Goal: Task Accomplishment & Management: Use online tool/utility

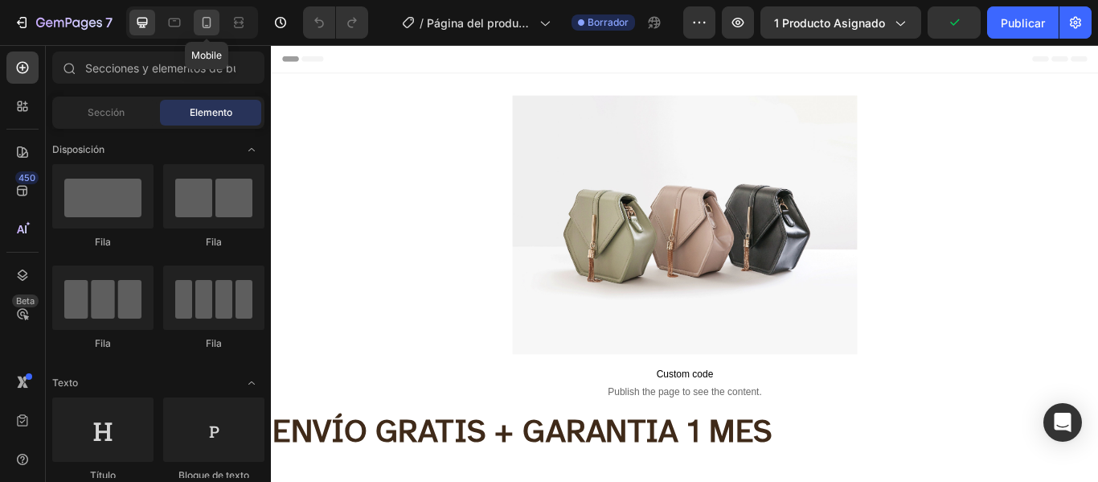
click at [198, 22] on div at bounding box center [207, 23] width 26 height 26
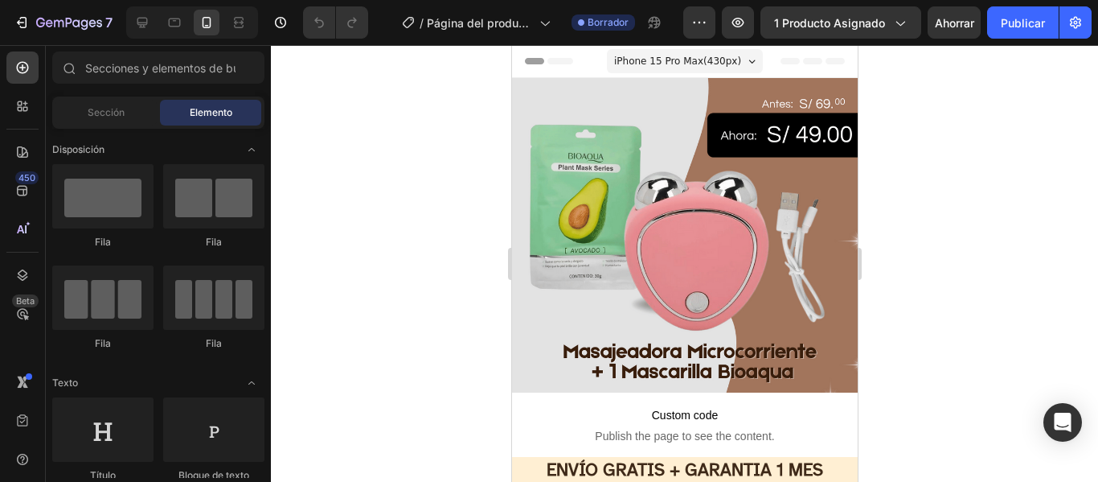
click at [1097, 11] on div "7 Version history / Página del producto - [DATE][PERSON_NAME] 18:46:36 Borrador…" at bounding box center [549, 23] width 1098 height 46
click at [1090, 21] on button "button" at bounding box center [1075, 22] width 32 height 32
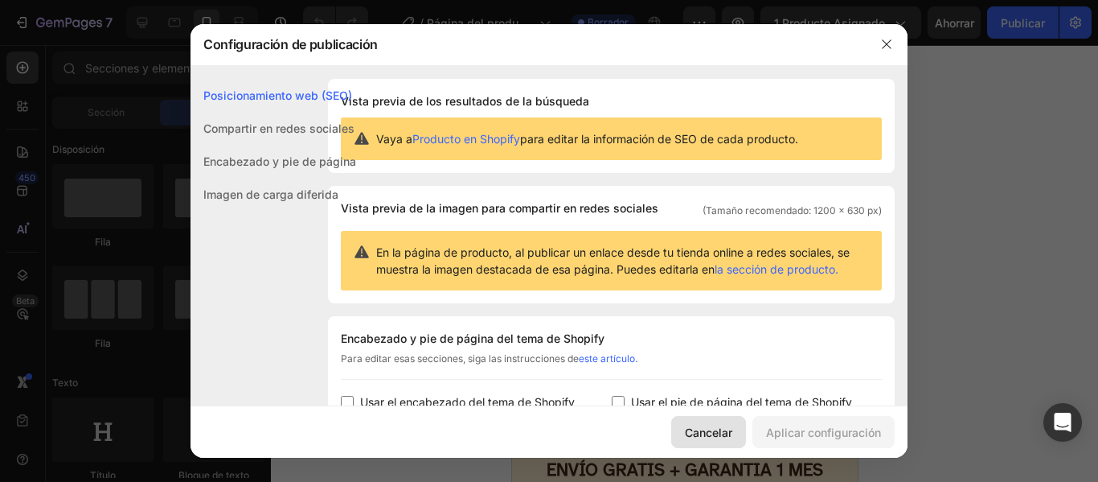
click at [721, 436] on font "Cancelar" at bounding box center [708, 432] width 47 height 14
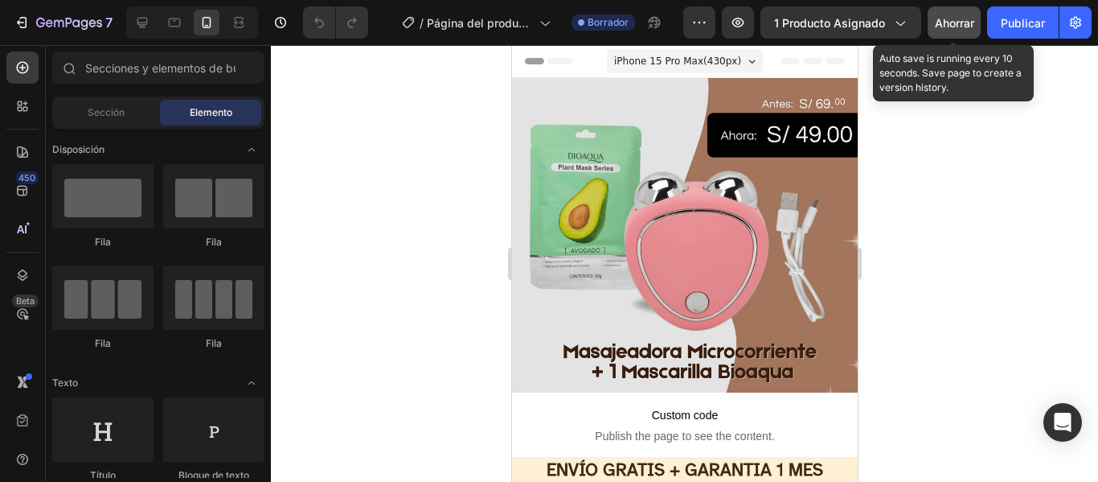
click at [952, 14] on div "Ahorrar" at bounding box center [954, 22] width 39 height 17
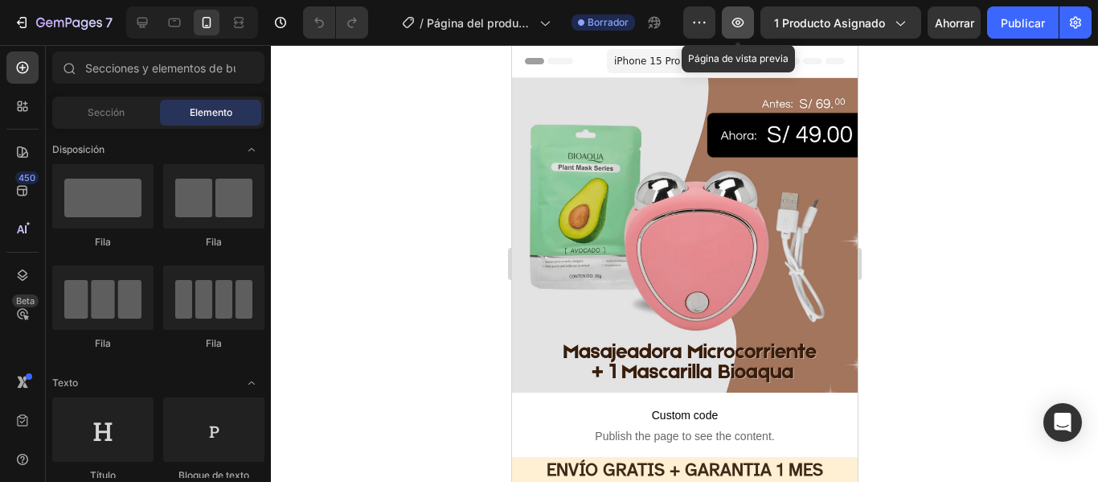
click at [739, 27] on icon "button" at bounding box center [738, 23] width 12 height 10
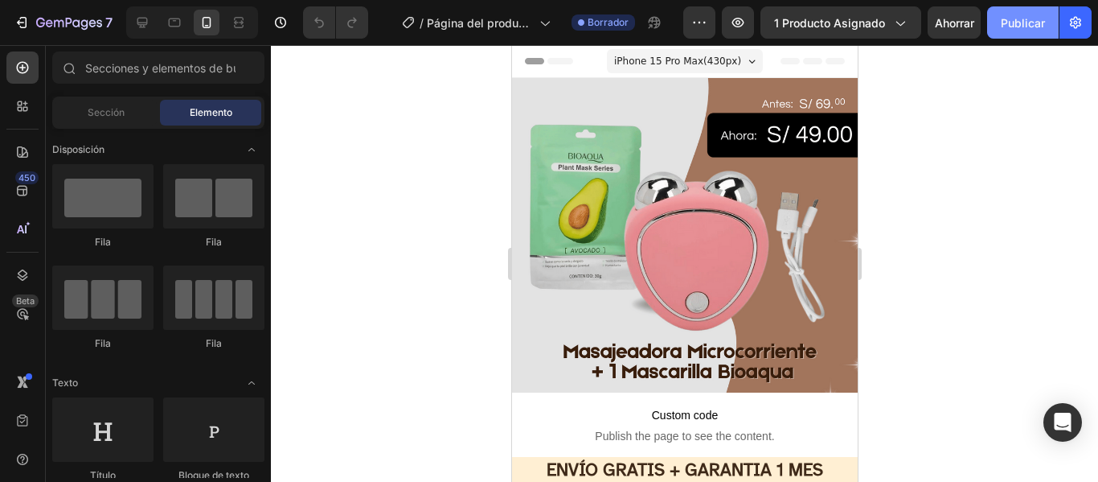
click at [1017, 29] on font "Publicar" at bounding box center [1023, 23] width 44 height 14
click at [1025, 25] on font "Publicar" at bounding box center [1023, 23] width 44 height 14
